Goal: Transaction & Acquisition: Purchase product/service

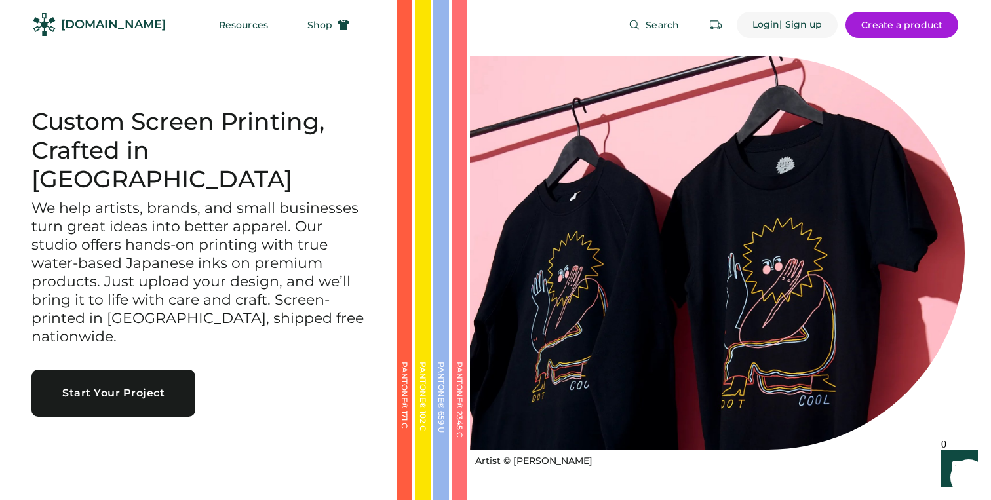
click at [779, 24] on div "| Sign up" at bounding box center [800, 24] width 43 height 13
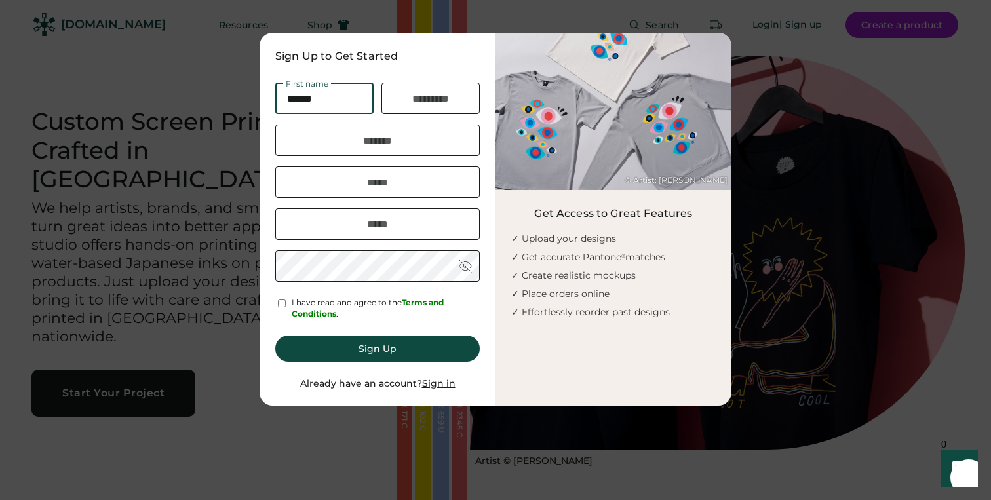
type input "******"
type input "*********"
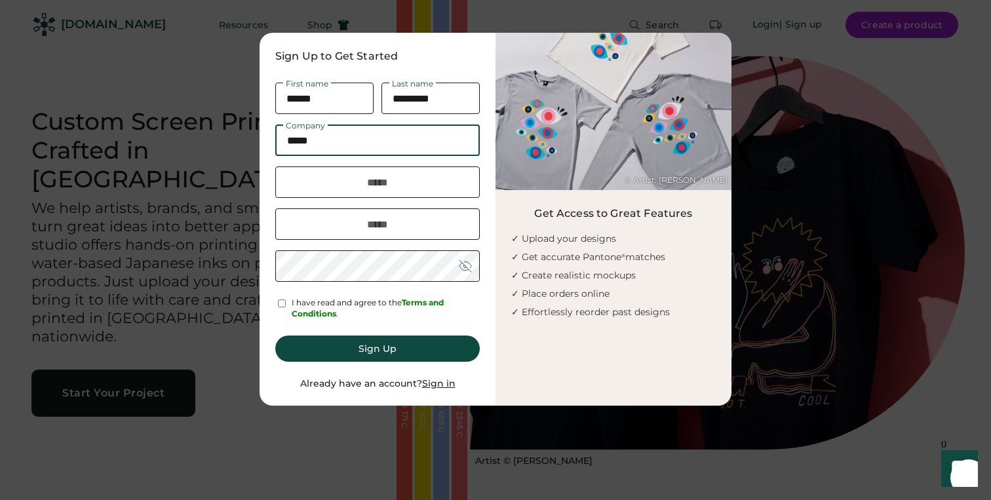
type input "*****"
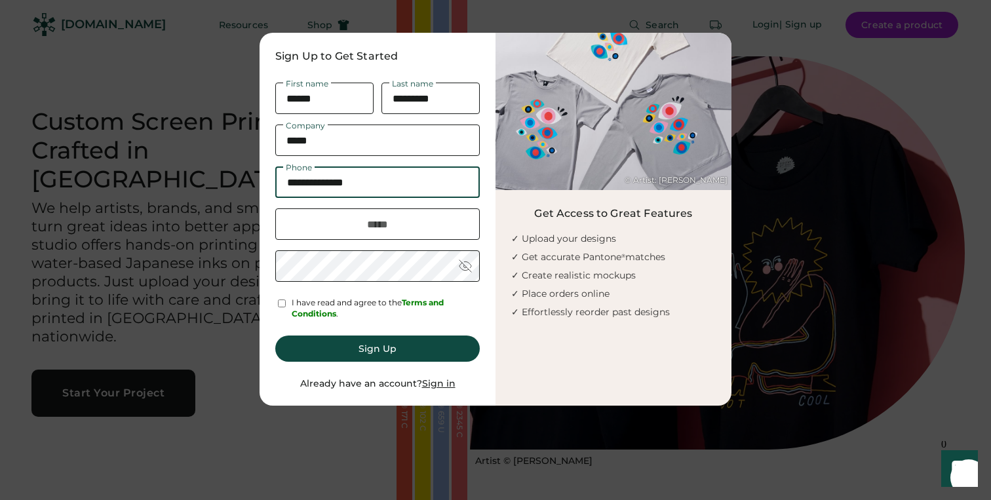
type input "**********"
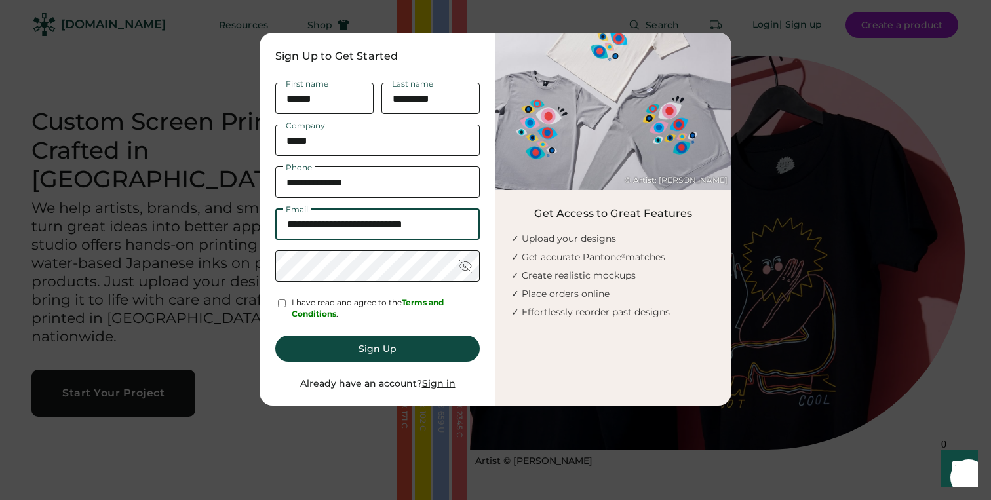
type input "**********"
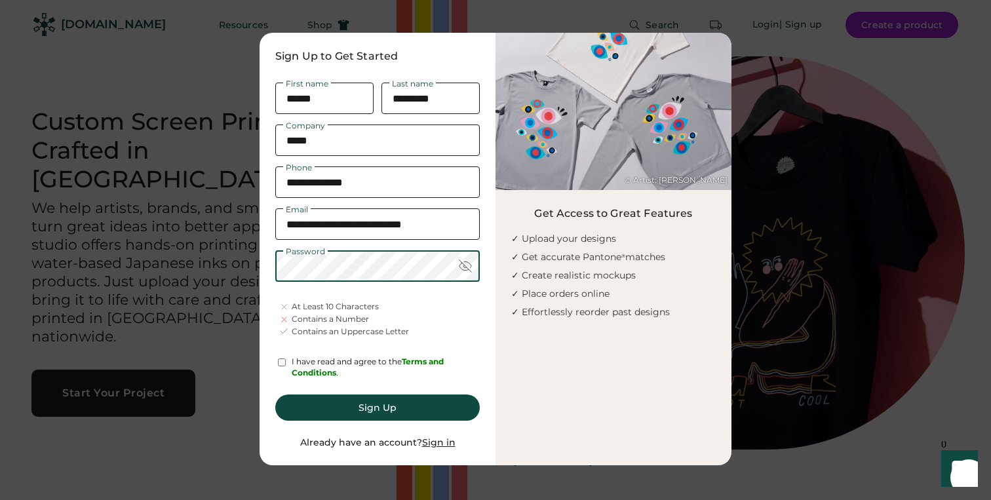
click at [468, 271] on div at bounding box center [465, 265] width 13 height 13
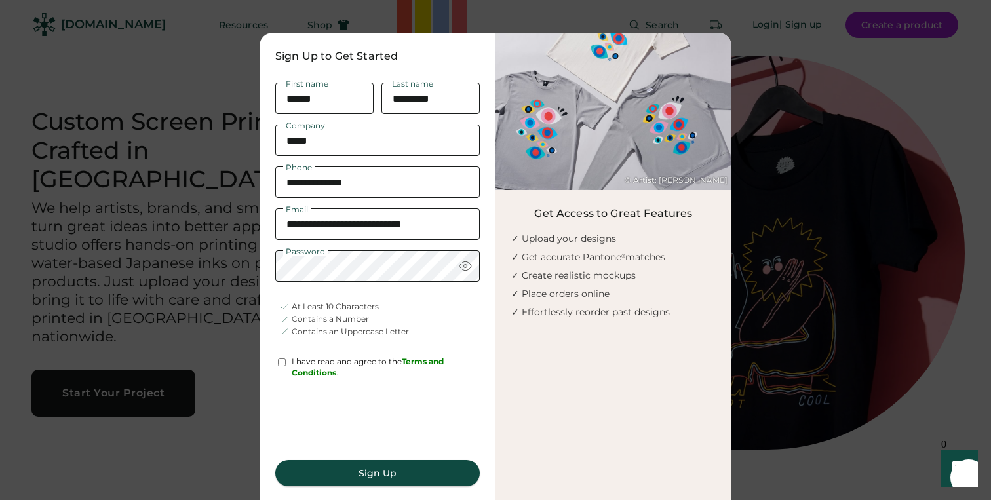
click at [385, 470] on button "Sign Up" at bounding box center [377, 473] width 204 height 26
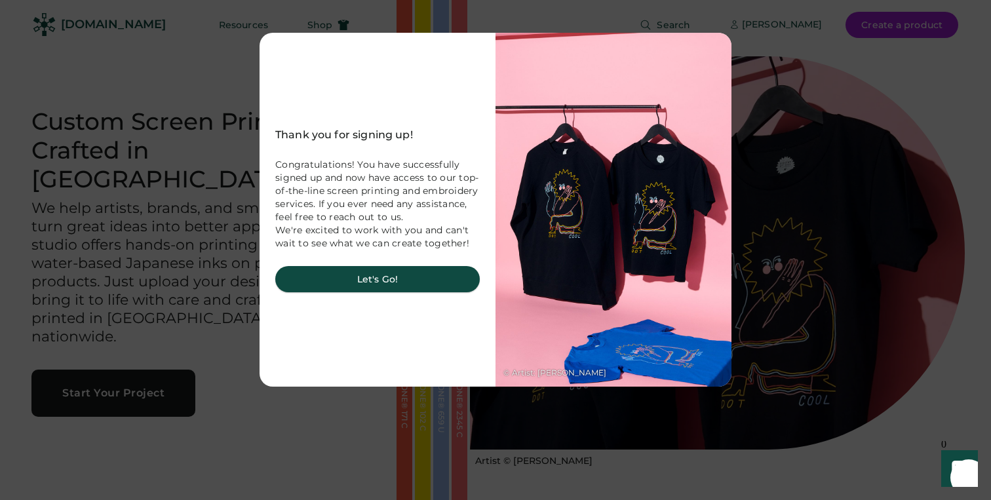
click at [383, 277] on button "Let's Go!" at bounding box center [377, 279] width 204 height 26
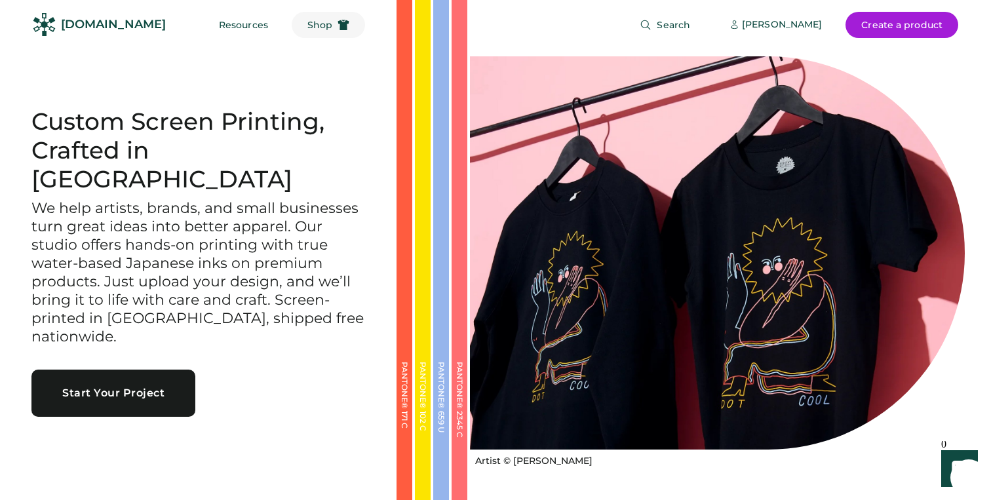
click at [306, 26] on button "Shop" at bounding box center [328, 25] width 73 height 26
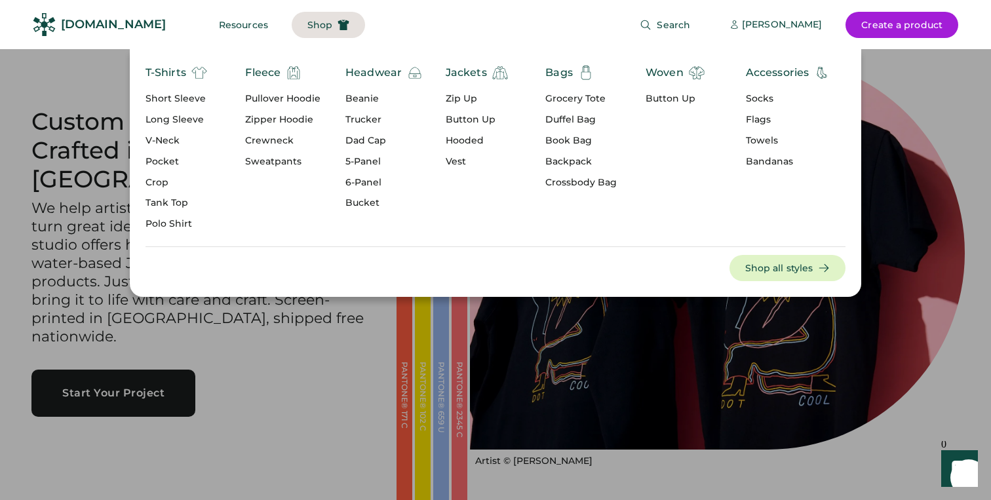
click at [370, 117] on div "Trucker" at bounding box center [383, 119] width 77 height 13
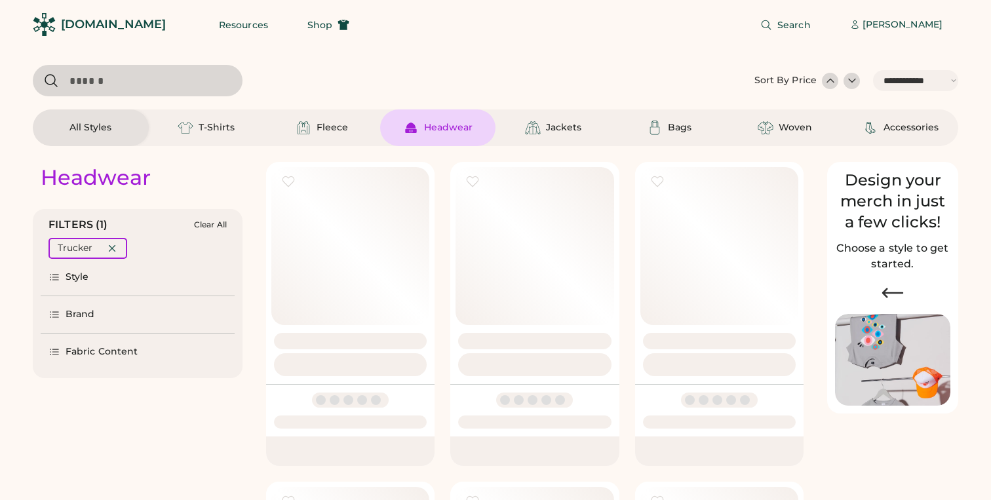
select select "*****"
select select "*"
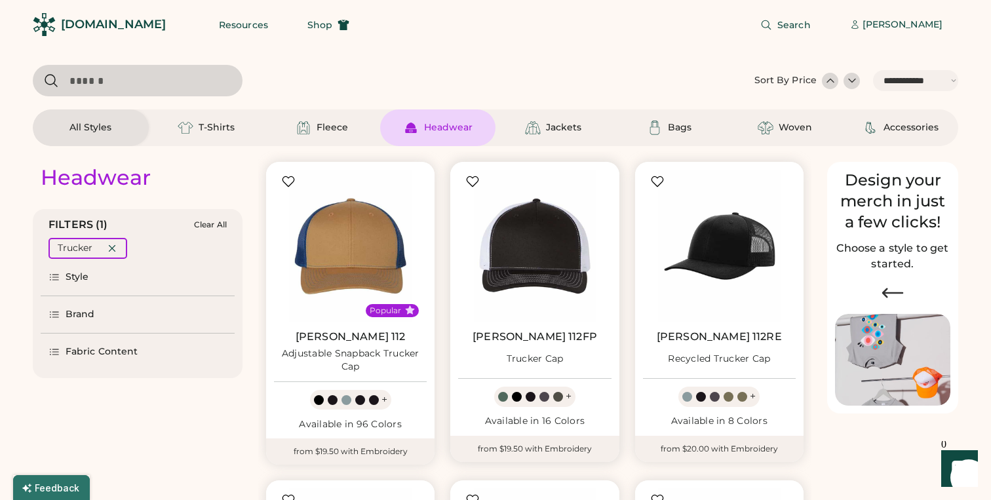
scroll to position [199, 0]
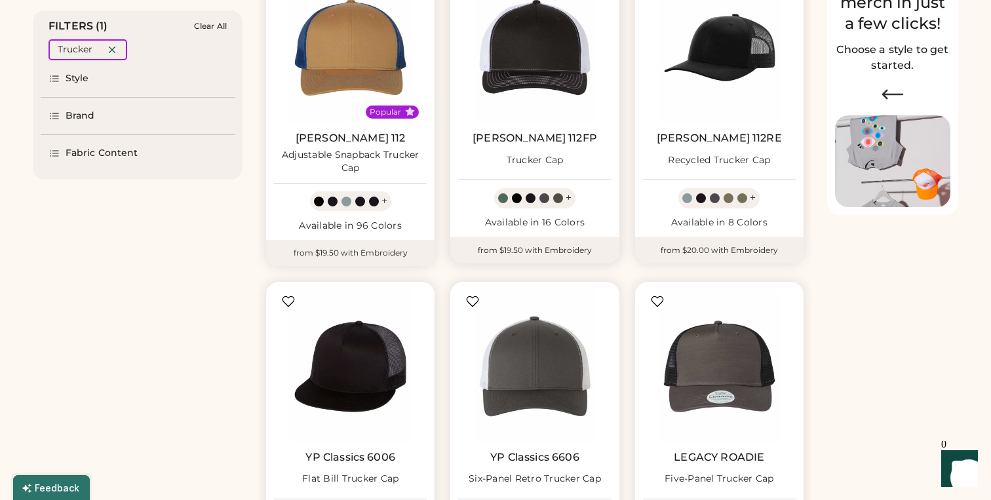
select select "*****"
select select "*"
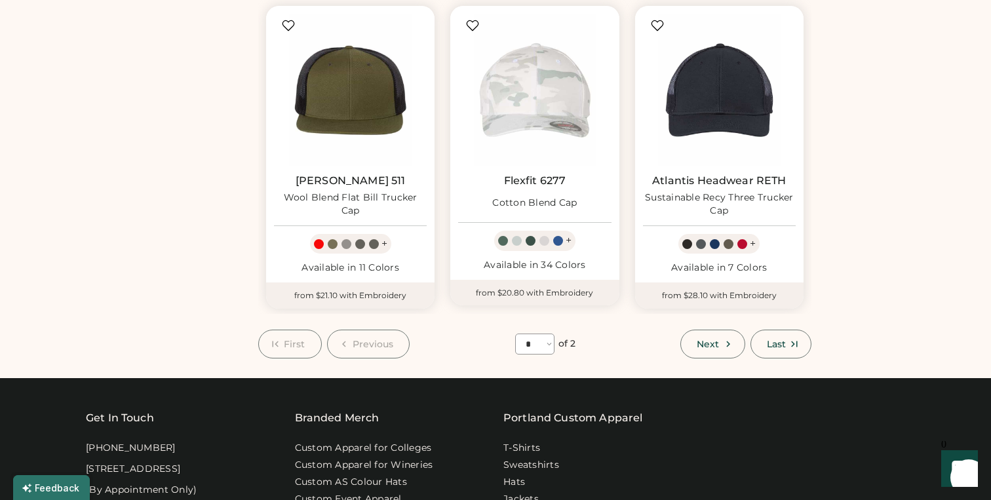
scroll to position [1107, 0]
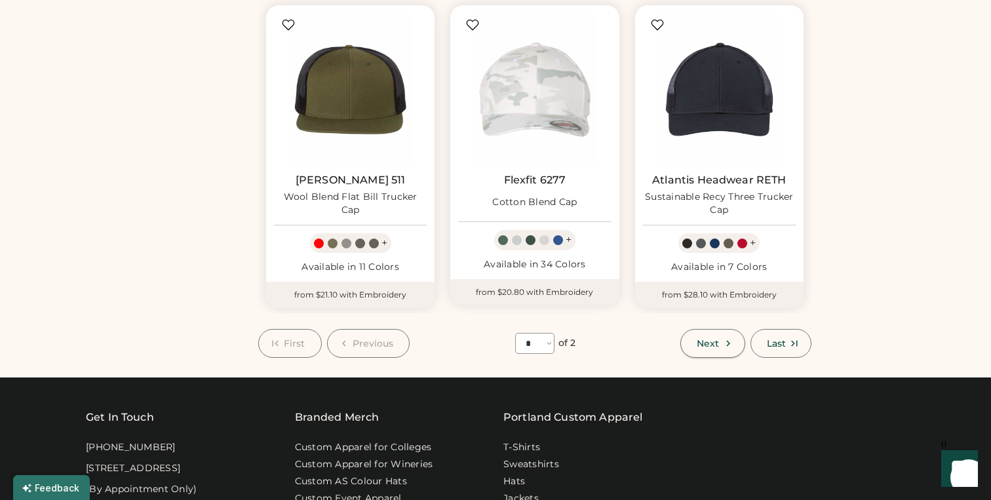
click at [716, 339] on span "Next" at bounding box center [708, 343] width 22 height 9
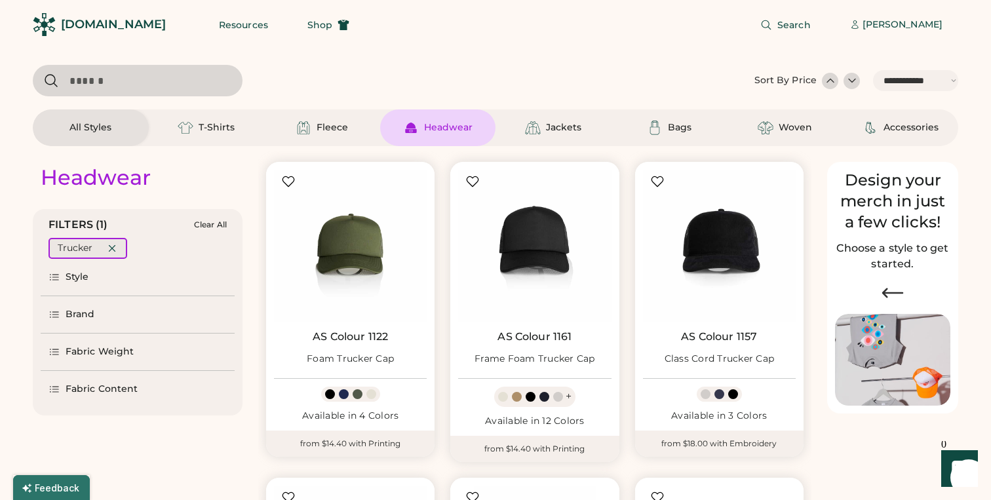
click at [114, 248] on icon at bounding box center [112, 248] width 12 height 12
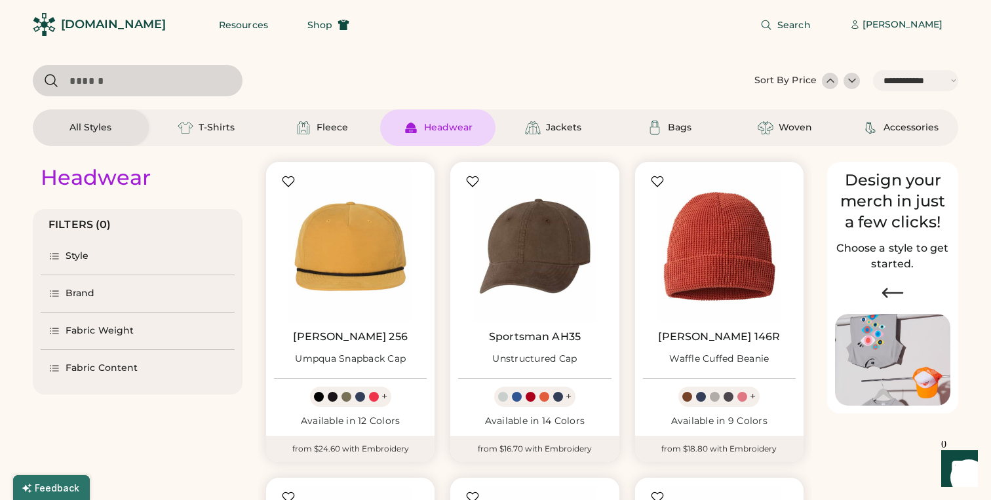
click at [125, 263] on div "Style" at bounding box center [138, 256] width 194 height 37
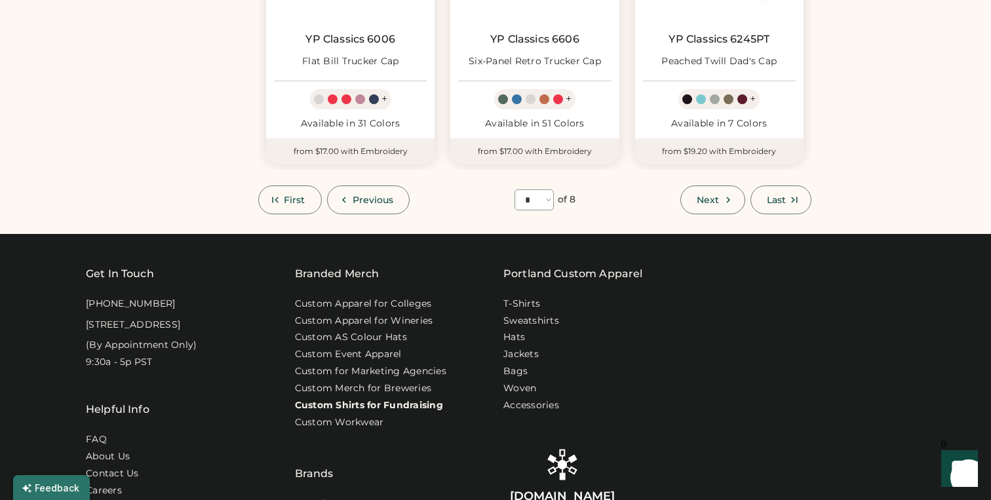
scroll to position [1242, 0]
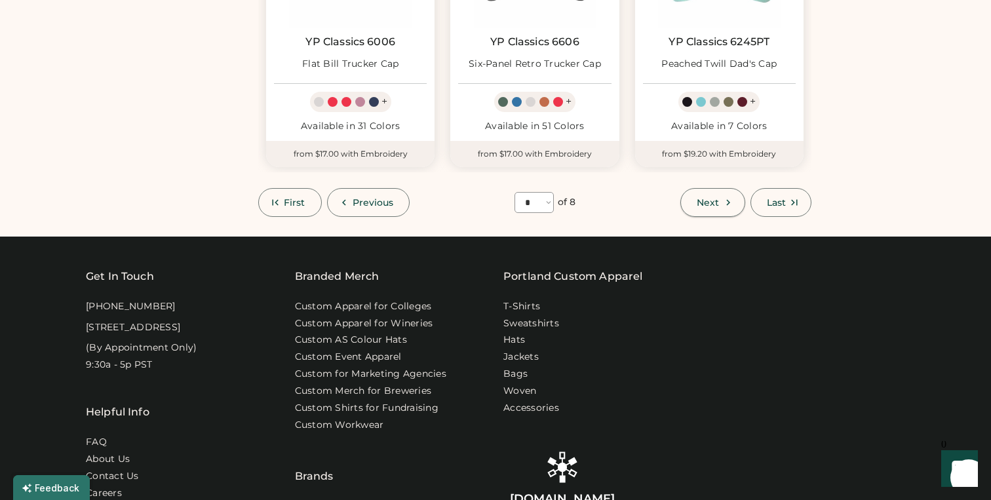
click at [708, 198] on span "Next" at bounding box center [708, 202] width 22 height 9
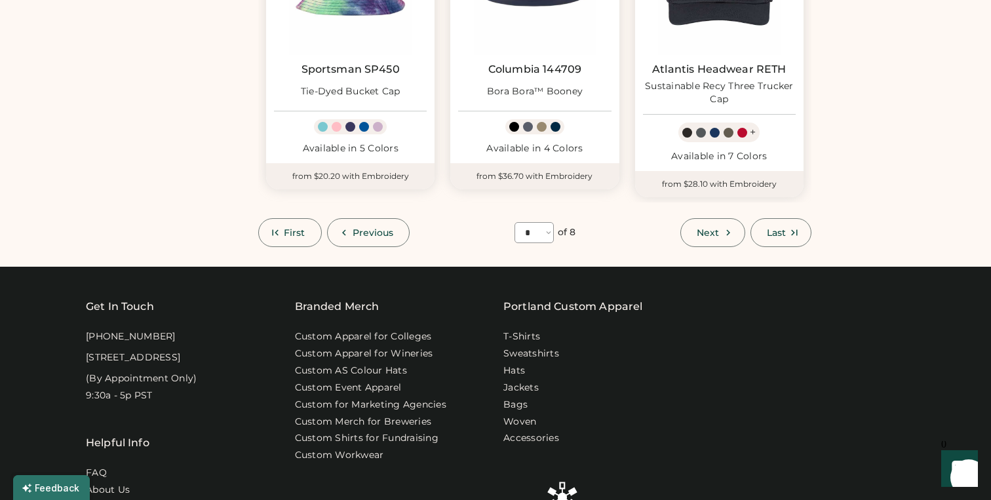
scroll to position [1229, 0]
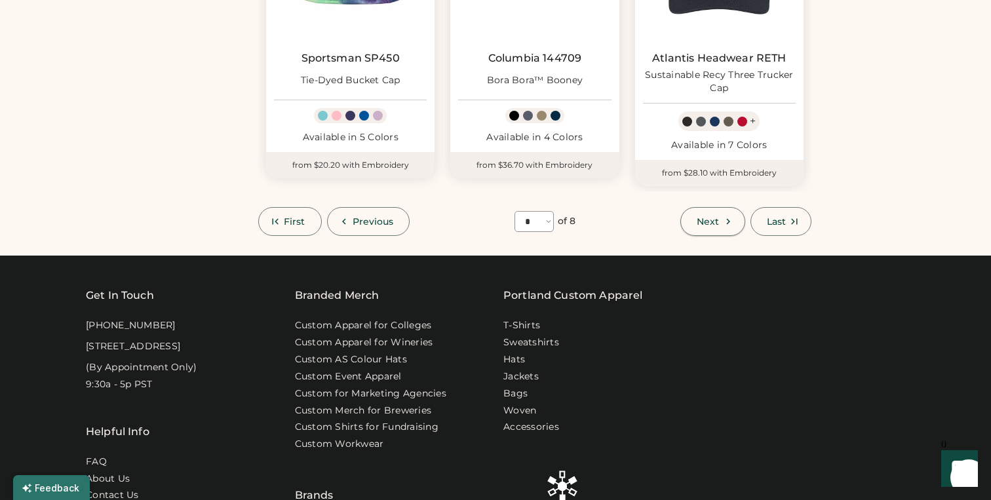
click at [724, 216] on icon at bounding box center [728, 222] width 12 height 12
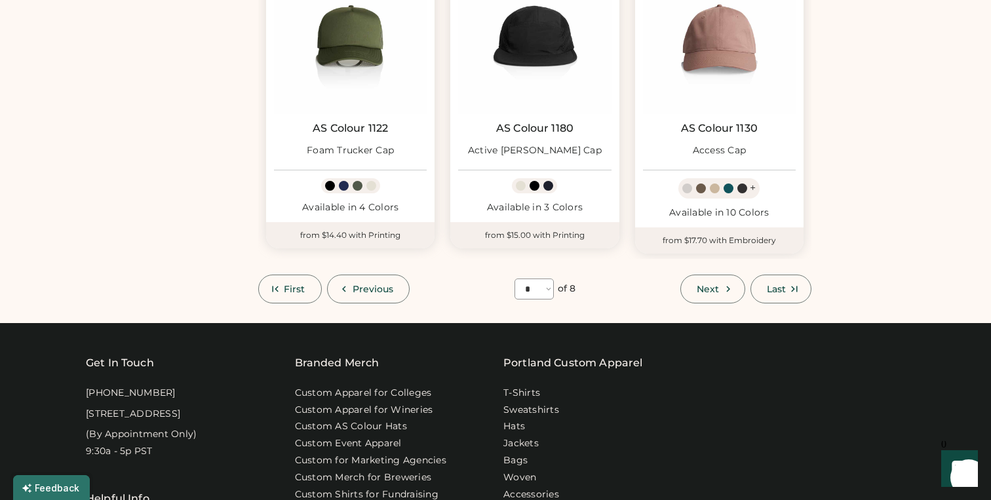
scroll to position [1153, 0]
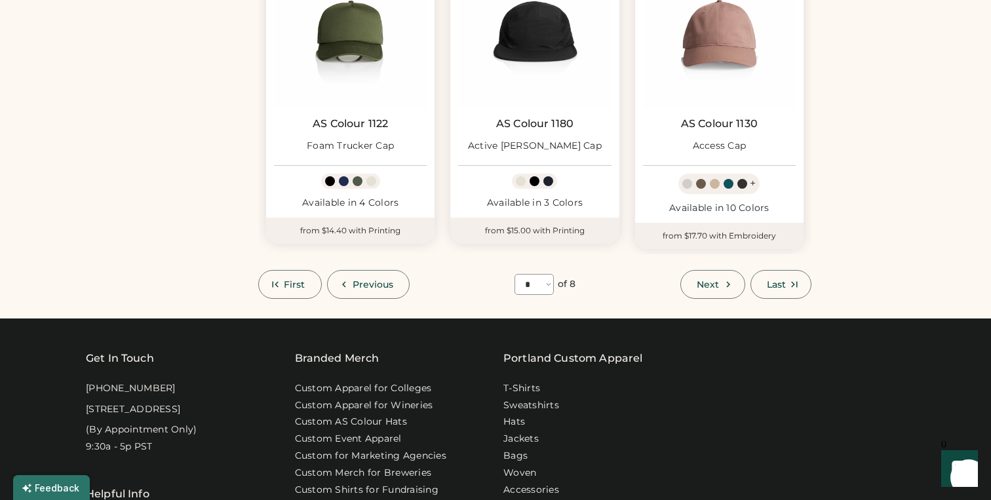
click at [708, 280] on span "Next" at bounding box center [708, 284] width 22 height 9
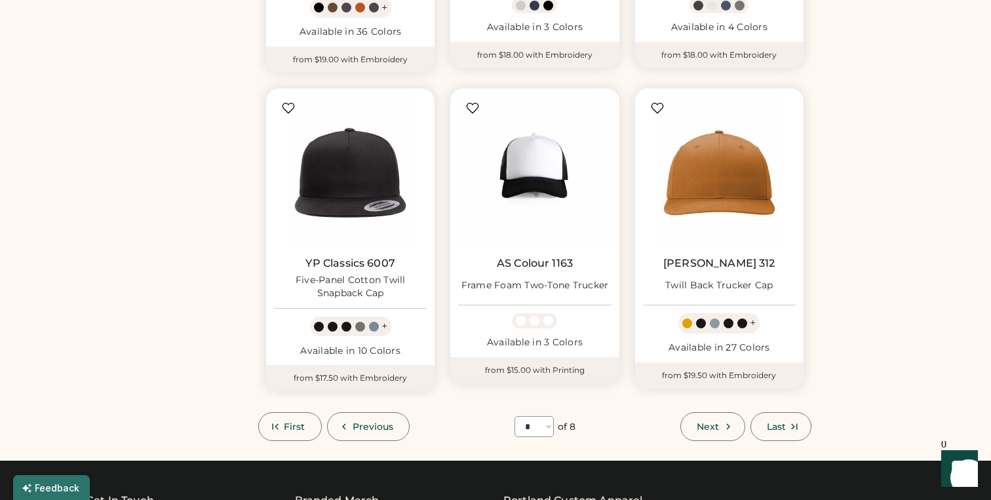
scroll to position [1071, 0]
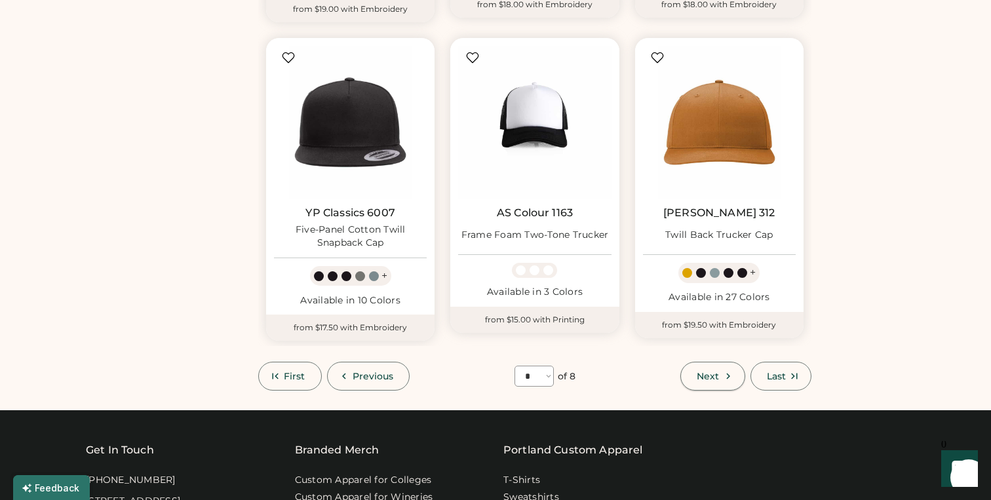
click at [709, 372] on span "Next" at bounding box center [708, 376] width 22 height 9
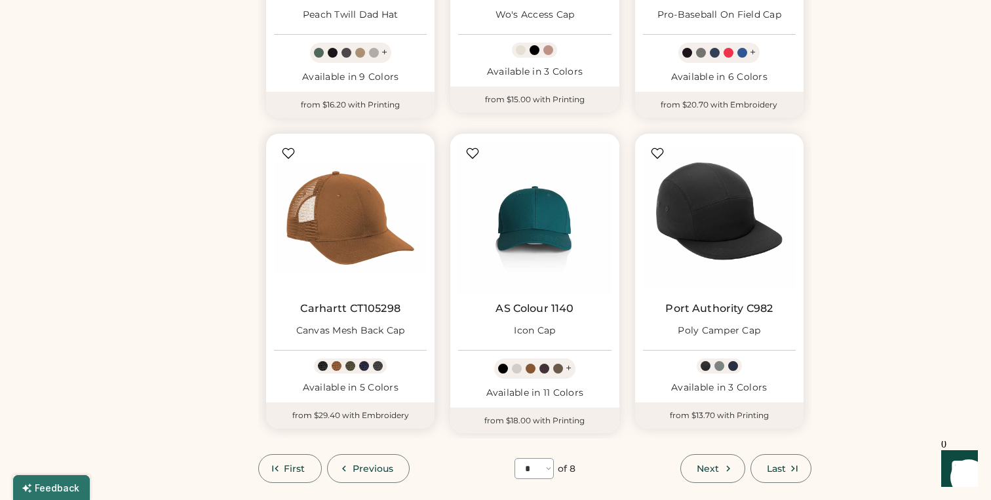
scroll to position [985, 0]
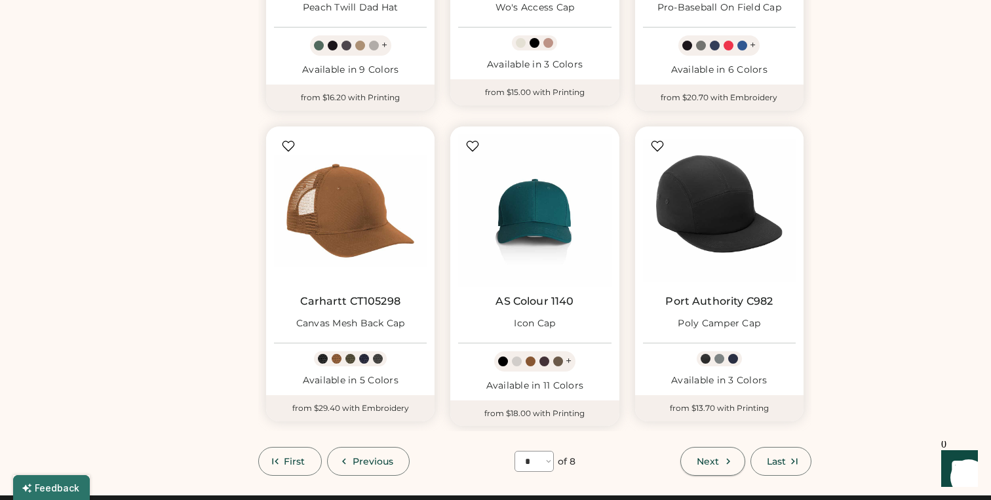
click at [719, 457] on span "Next" at bounding box center [708, 461] width 22 height 9
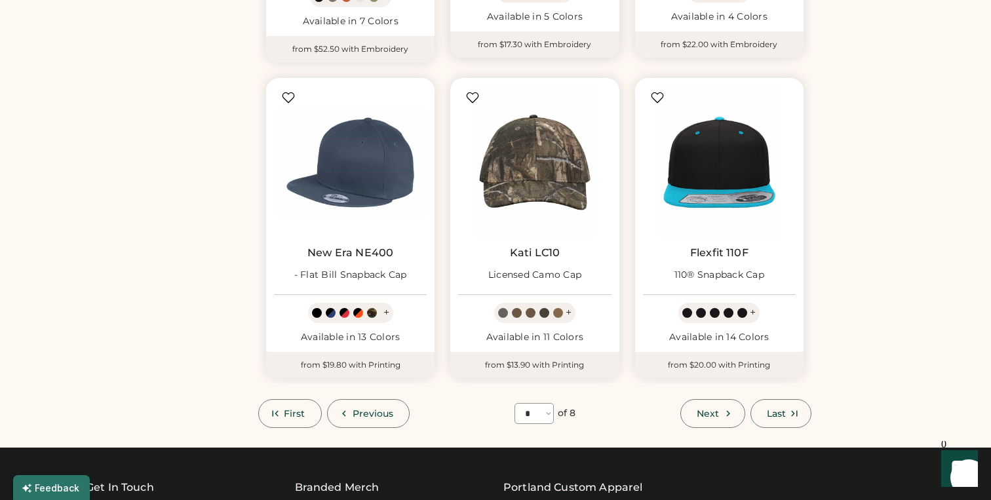
scroll to position [1044, 0]
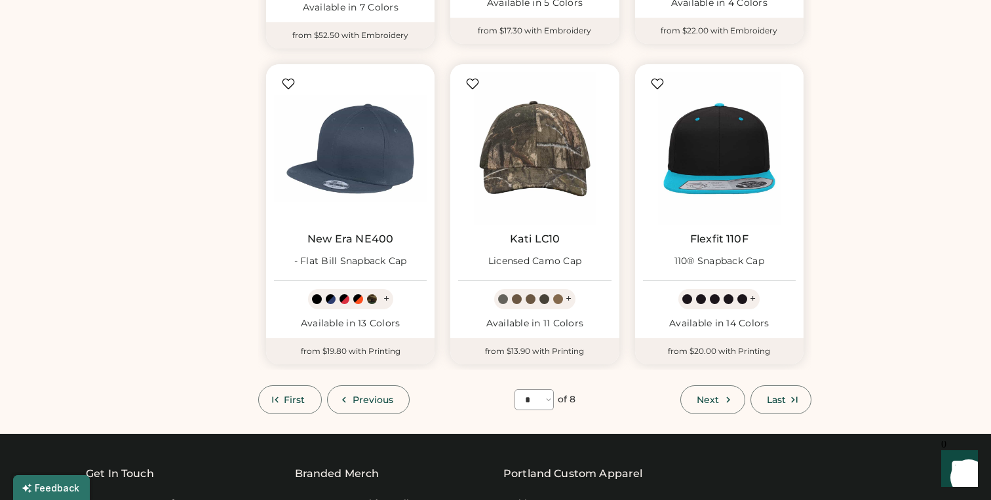
click at [724, 389] on button "Next" at bounding box center [712, 399] width 64 height 29
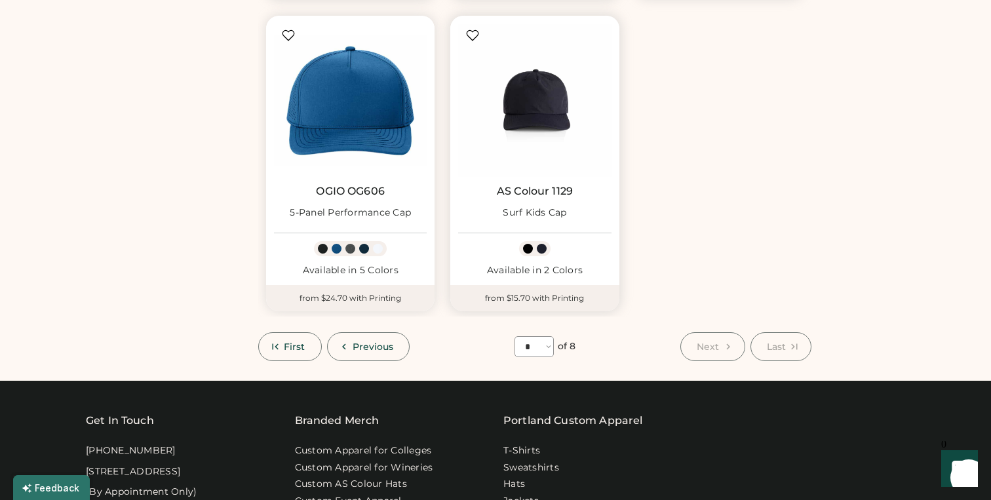
scroll to position [805, 0]
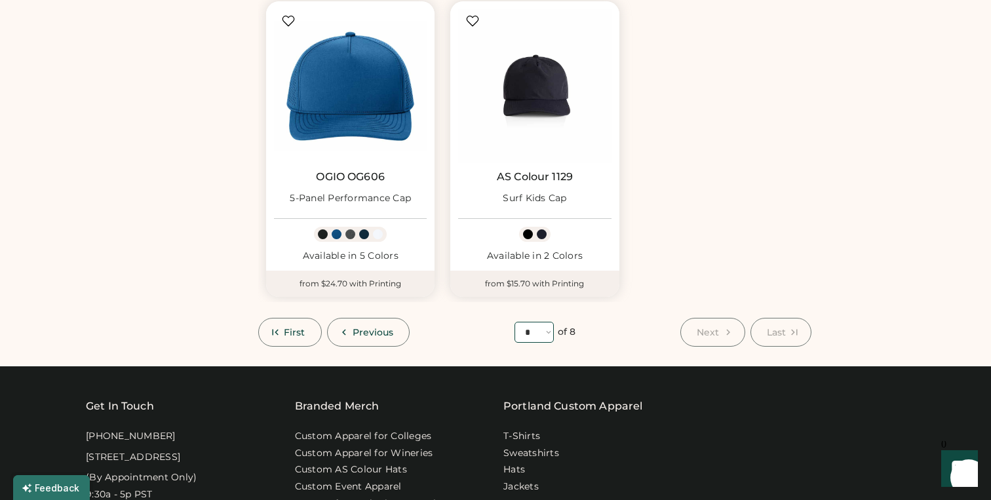
select select "*"
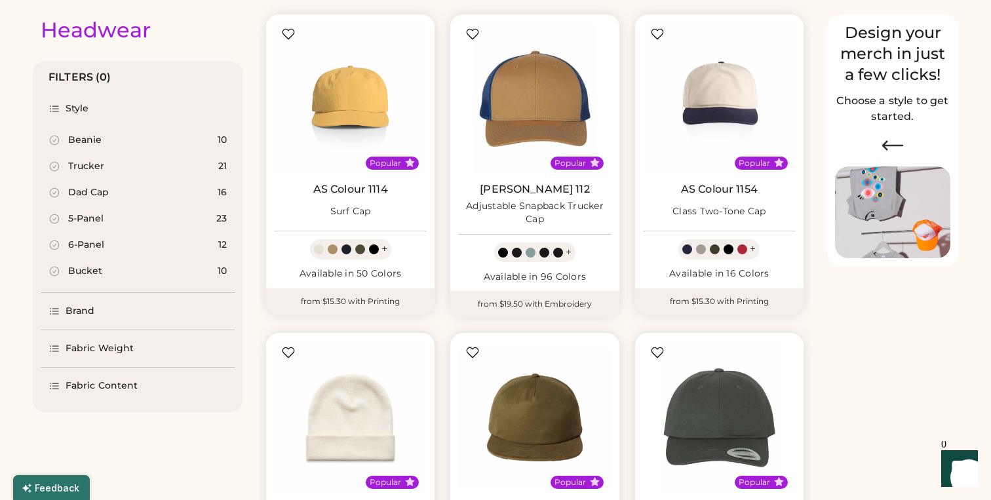
scroll to position [148, 0]
click at [371, 188] on link "AS Colour 1114" at bounding box center [350, 188] width 75 height 13
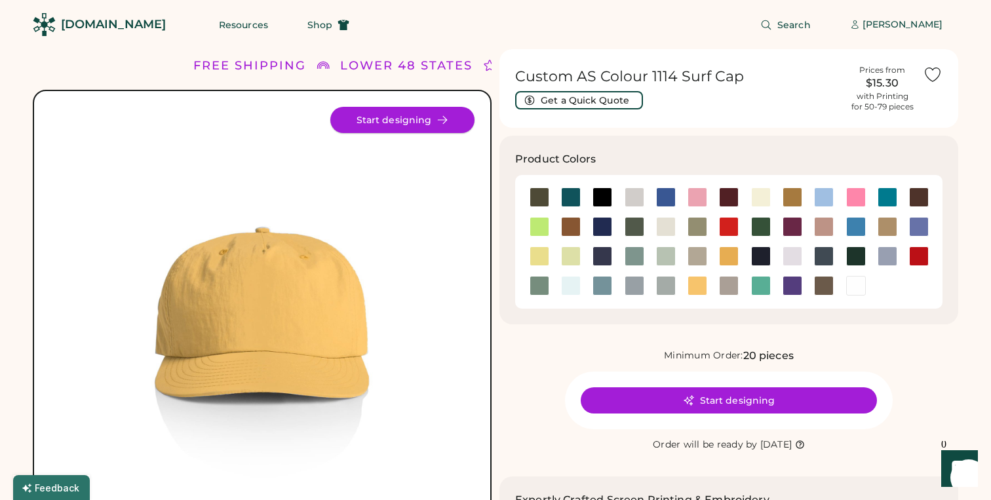
click at [400, 119] on button "Start designing" at bounding box center [402, 120] width 144 height 26
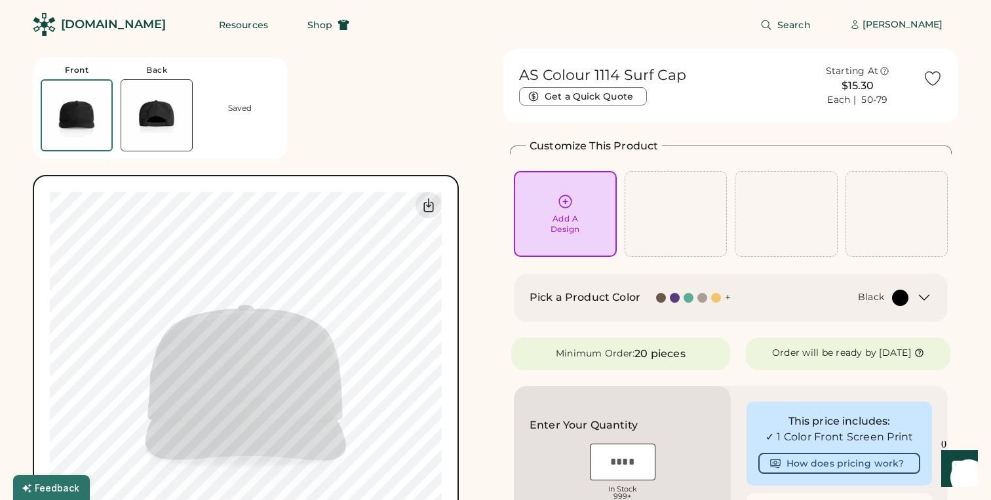
click at [562, 209] on div "Add A Design" at bounding box center [565, 213] width 85 height 41
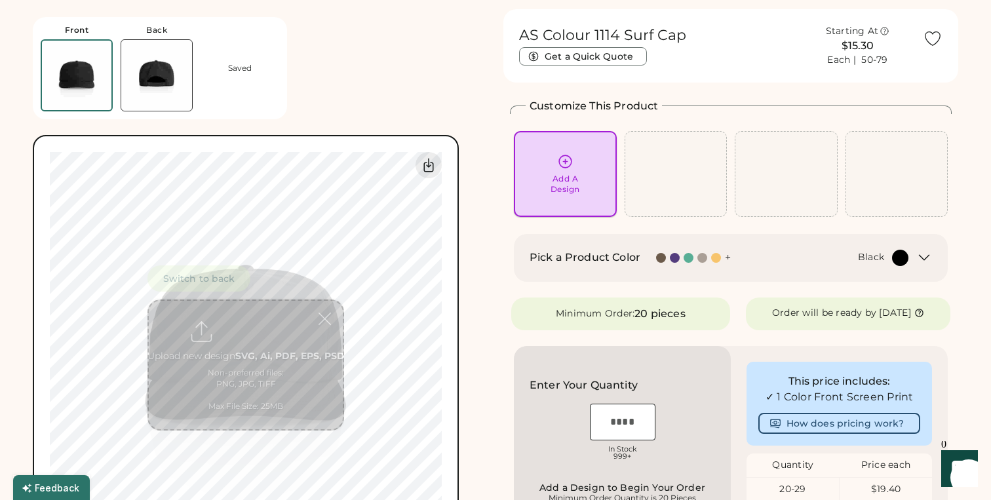
scroll to position [49, 0]
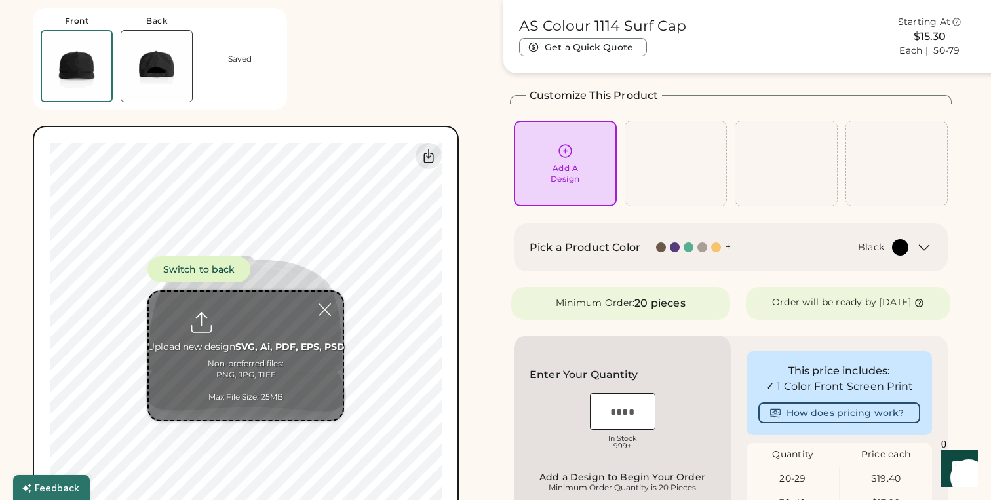
click at [261, 341] on input "file" at bounding box center [246, 356] width 194 height 128
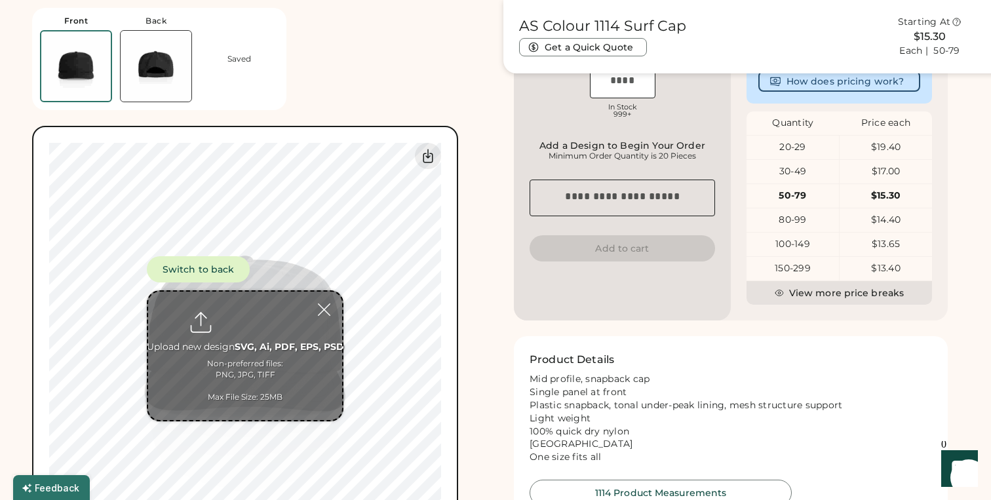
scroll to position [381, 0]
click at [828, 305] on button "View more price breaks" at bounding box center [838, 293] width 185 height 24
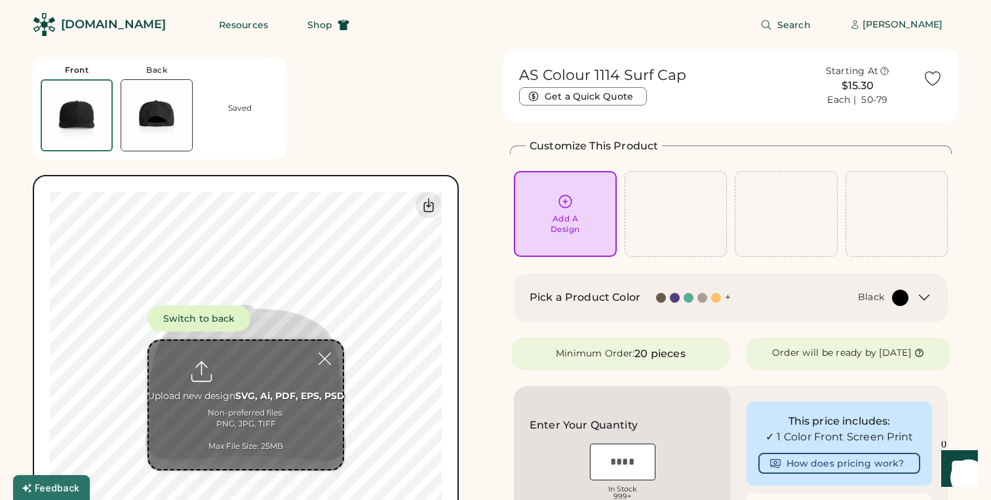
scroll to position [0, 0]
